Goal: Transaction & Acquisition: Purchase product/service

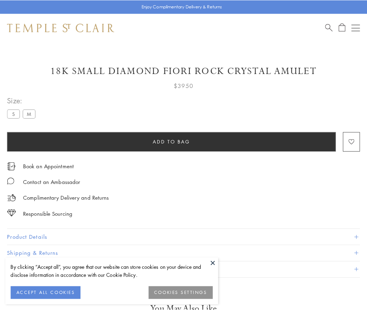
scroll to position [3, 0]
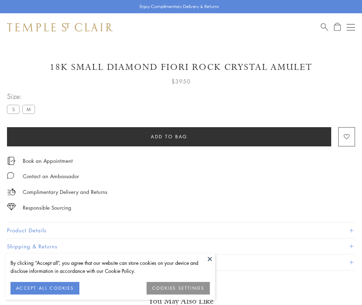
click at [169, 136] on span "Add to bag" at bounding box center [169, 137] width 37 height 8
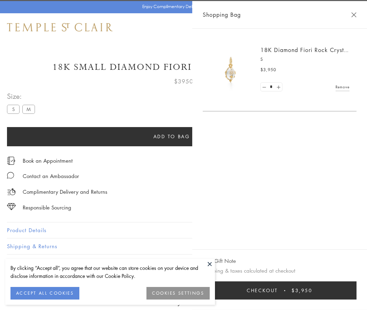
click at [278, 291] on span "Checkout" at bounding box center [262, 291] width 31 height 8
